Goal: Register for event/course

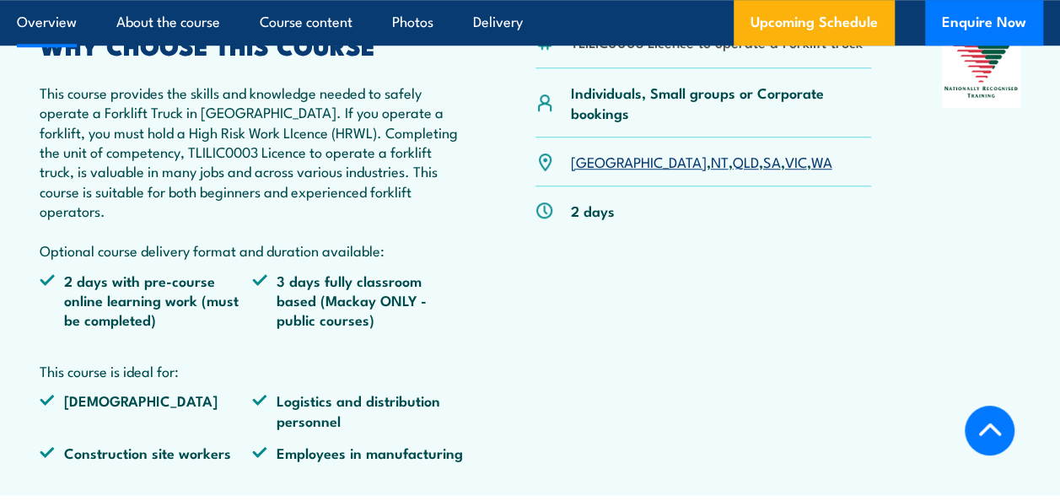
scroll to position [598, 0]
click at [784, 160] on link "VIC" at bounding box center [795, 160] width 22 height 20
click at [784, 157] on link "VIC" at bounding box center [795, 160] width 22 height 20
click at [784, 164] on link "VIC" at bounding box center [795, 160] width 22 height 20
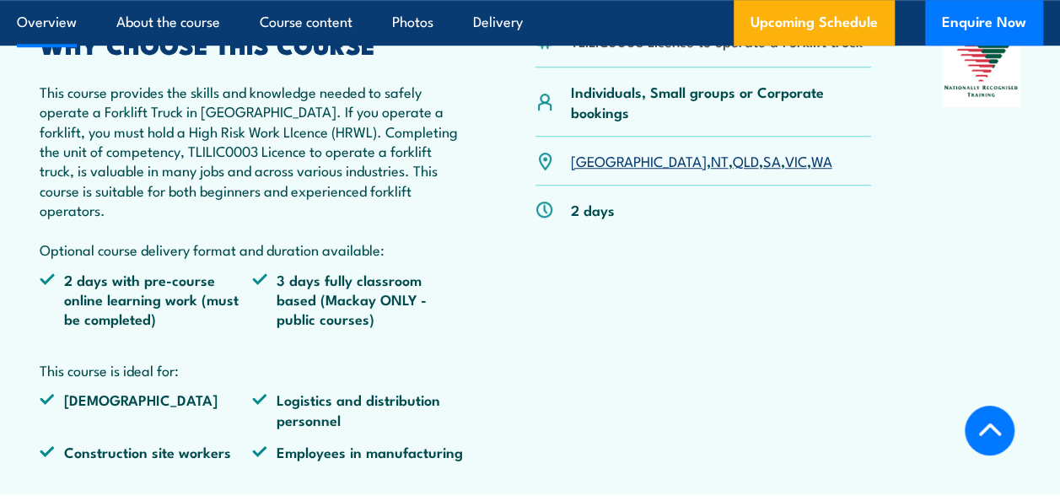
click at [784, 164] on link "VIC" at bounding box center [795, 160] width 22 height 20
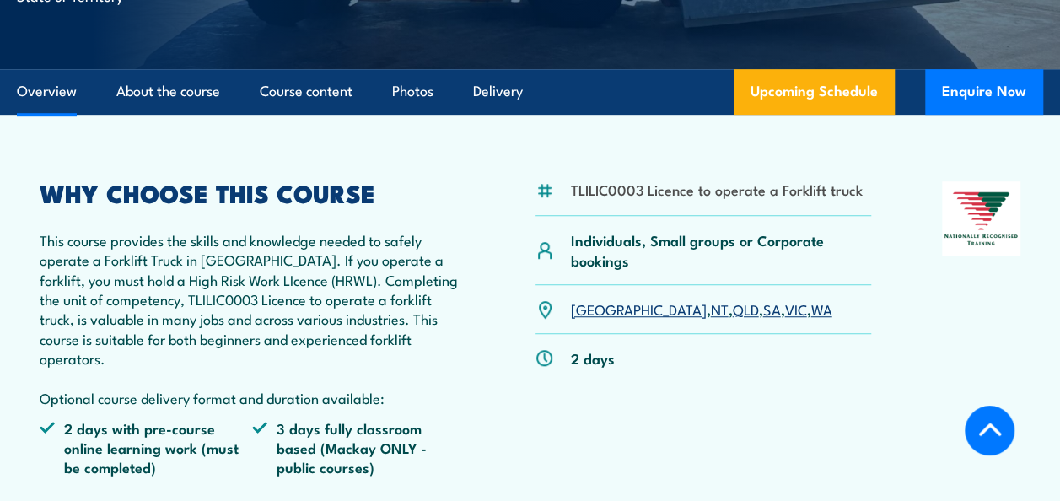
scroll to position [444, 0]
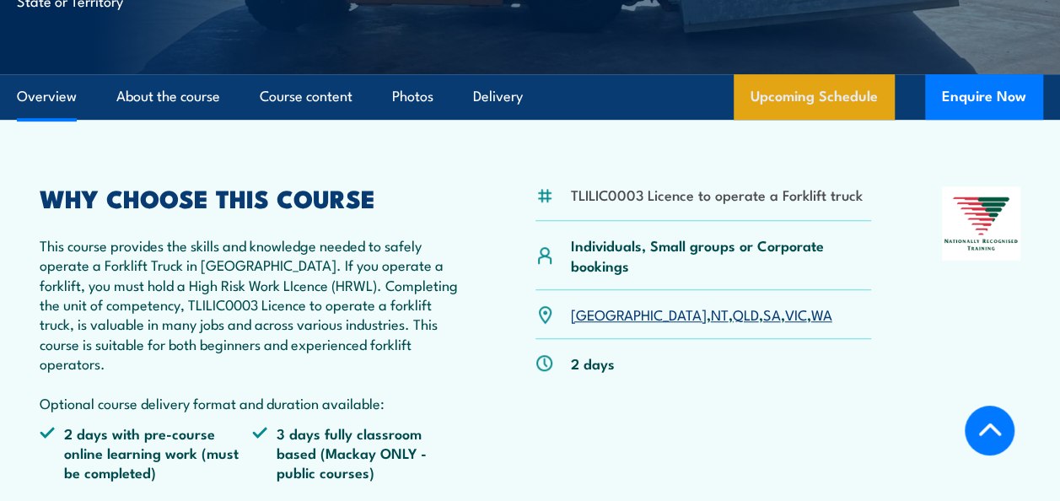
click at [856, 101] on link "Upcoming Schedule" at bounding box center [814, 97] width 161 height 46
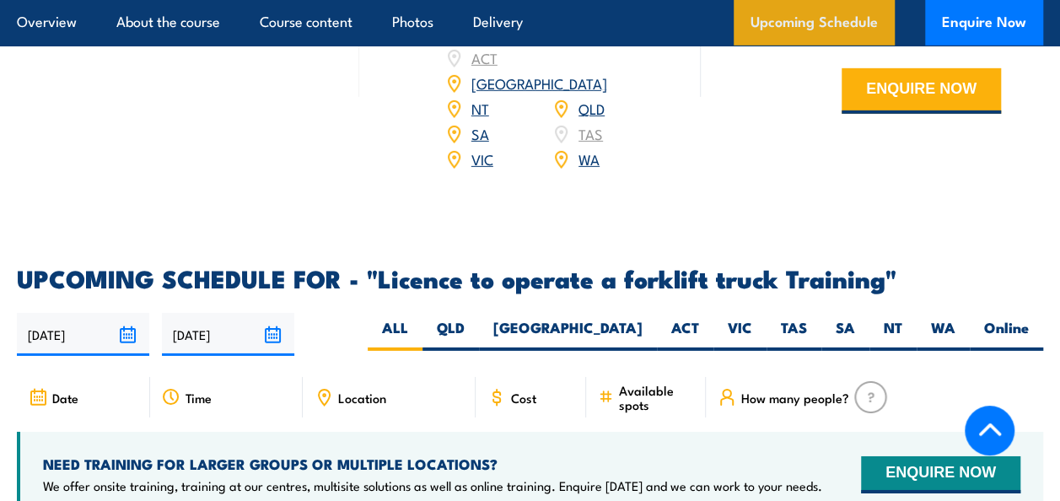
scroll to position [2779, 0]
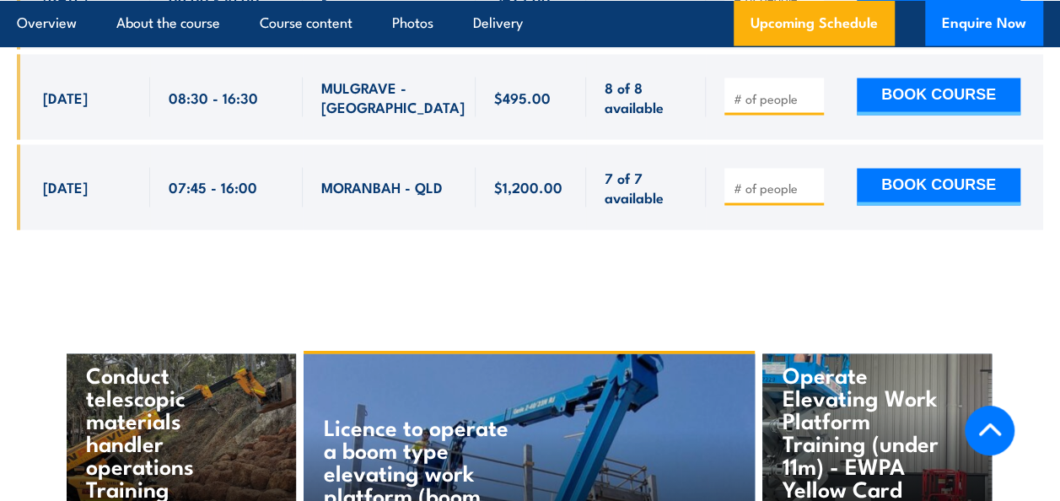
scroll to position [4791, 0]
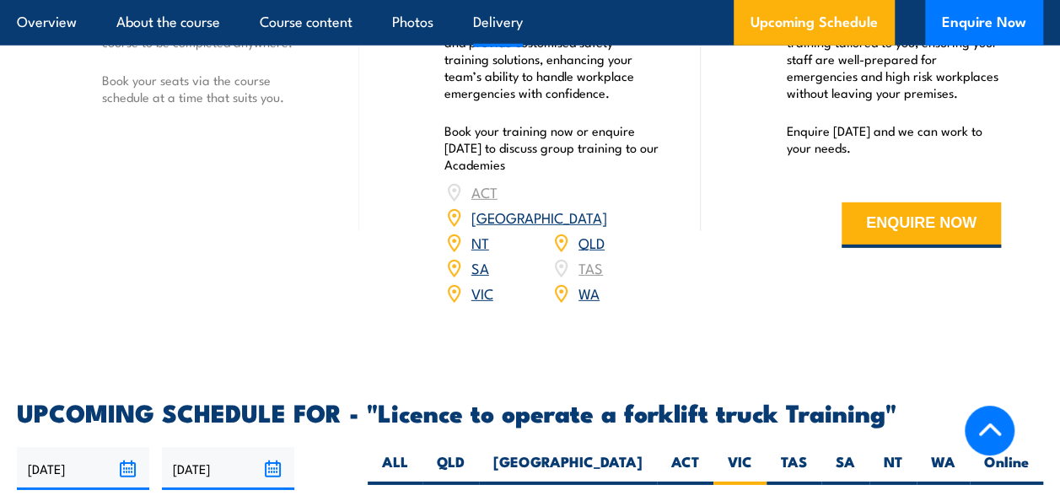
scroll to position [2424, 0]
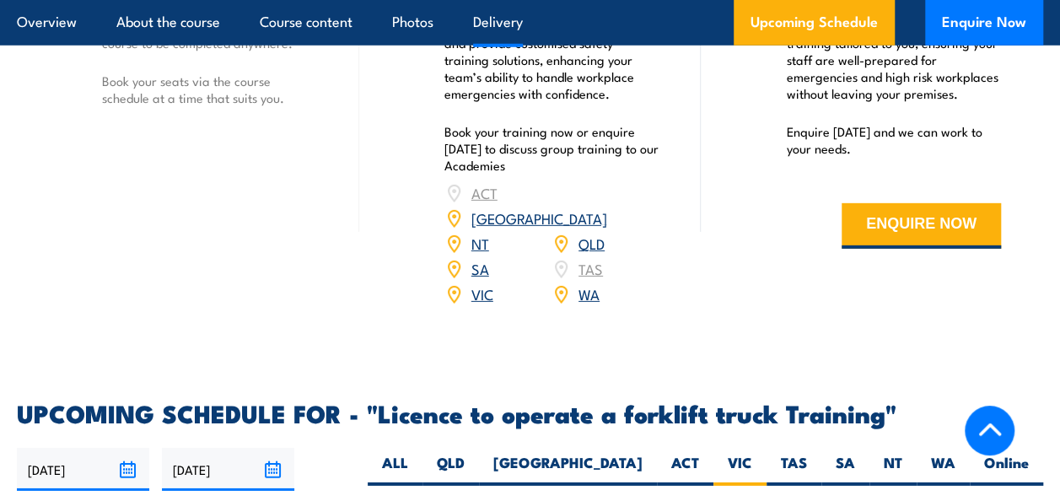
click at [482, 283] on link "VIC" at bounding box center [482, 293] width 22 height 20
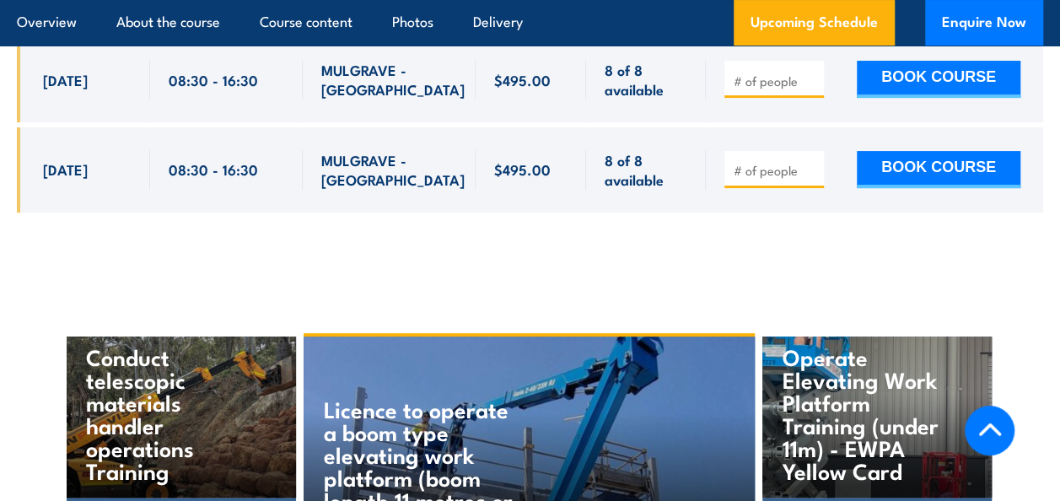
scroll to position [3313, 0]
